Goal: Book appointment/travel/reservation

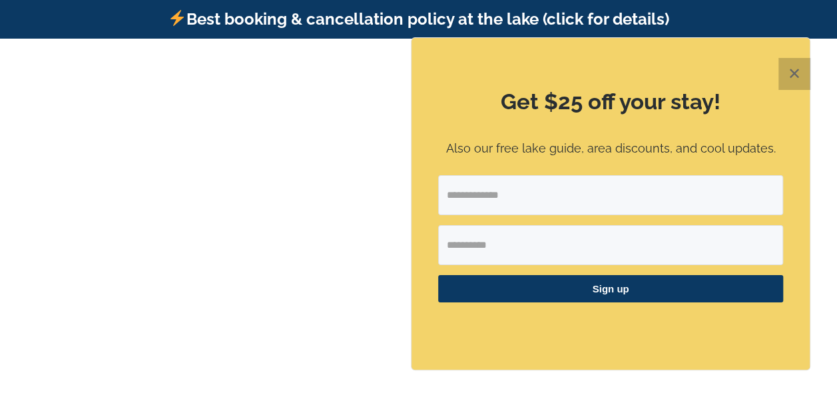
click at [790, 72] on button "✕" at bounding box center [794, 74] width 32 height 32
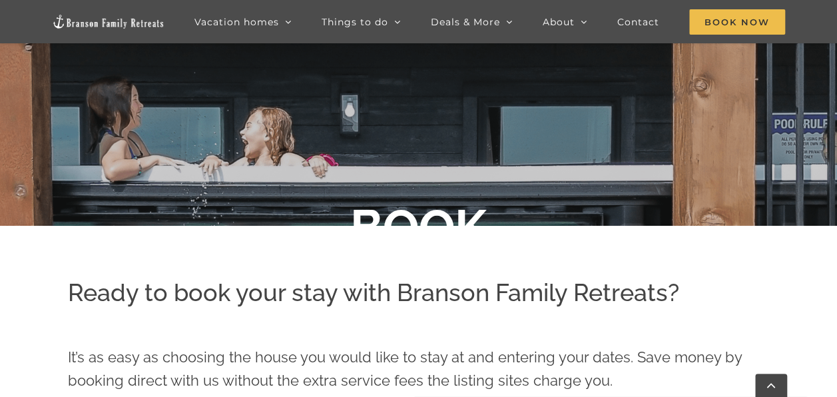
scroll to position [208, 0]
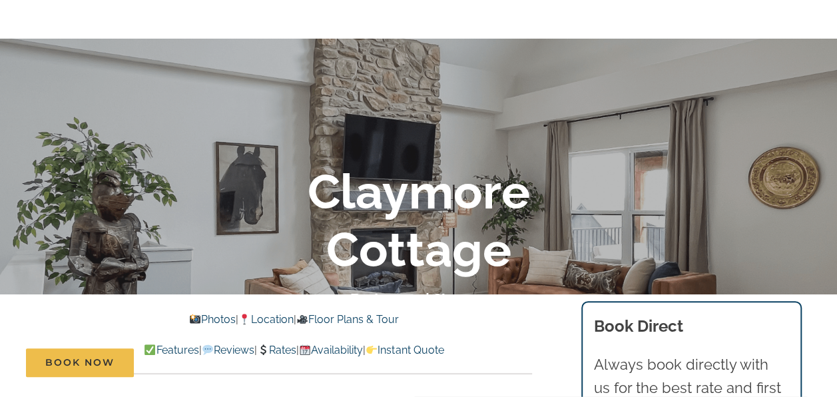
scroll to position [158, 0]
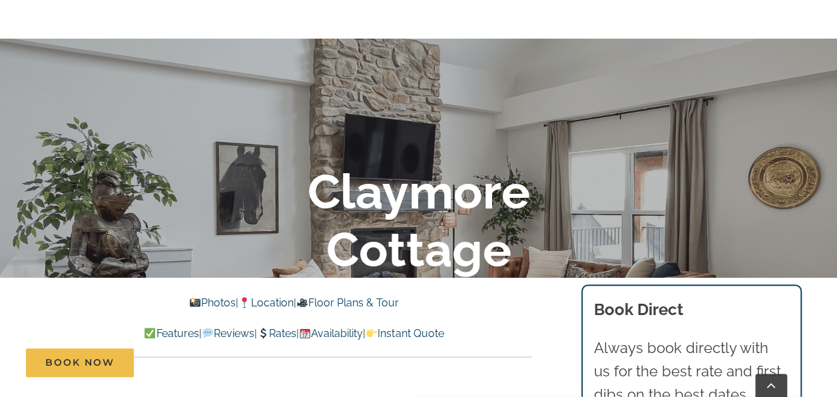
click at [194, 304] on link "Photos" at bounding box center [212, 302] width 47 height 13
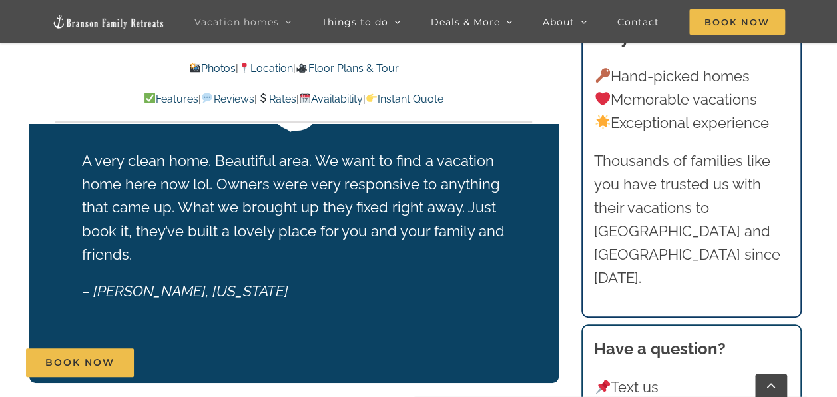
scroll to position [2575, 0]
click at [278, 101] on link "Rates" at bounding box center [276, 99] width 39 height 13
